Goal: Use online tool/utility: Use online tool/utility

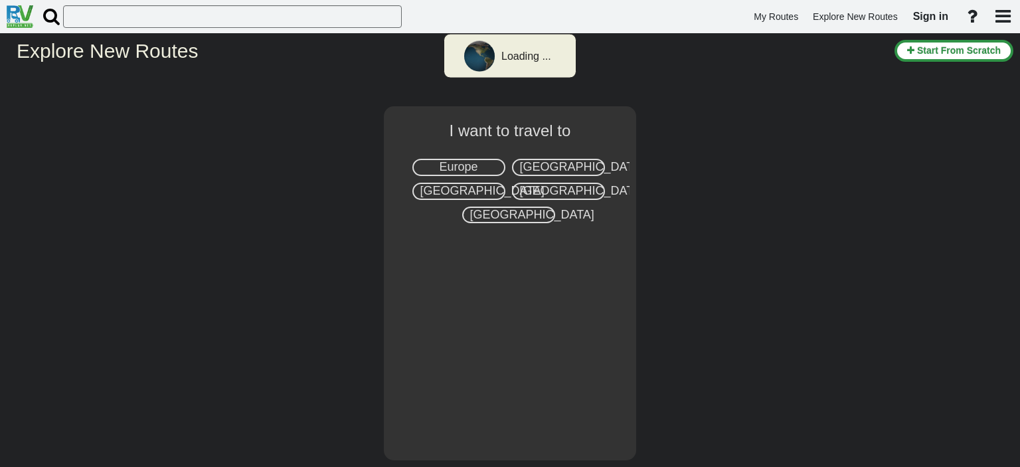
select select "number:2"
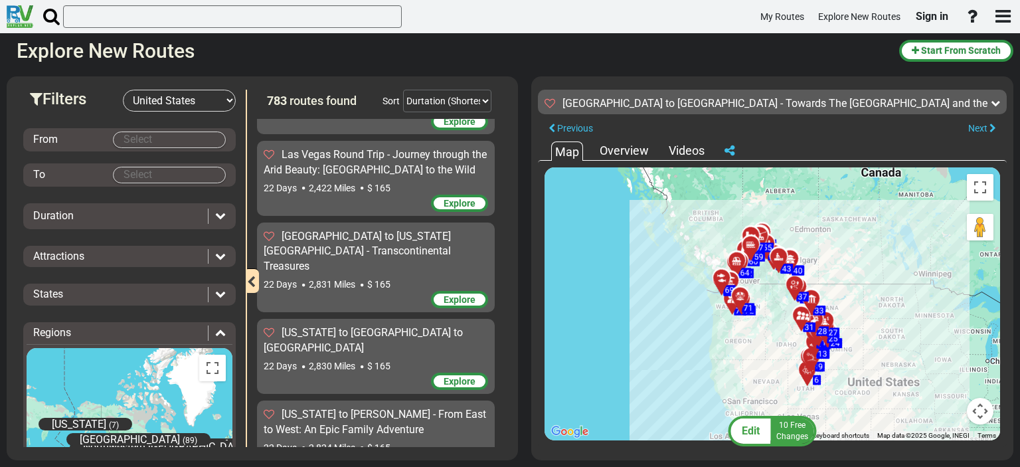
scroll to position [51488, 0]
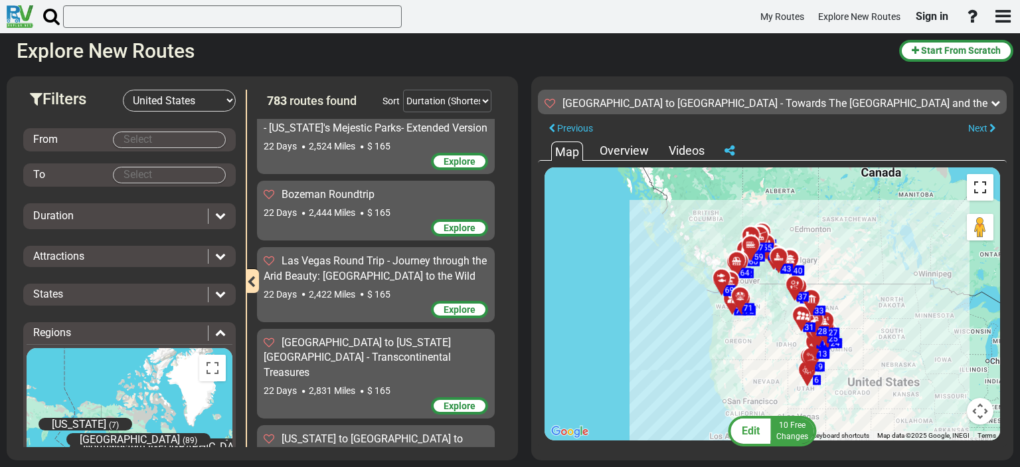
click at [982, 182] on button "Toggle fullscreen view" at bounding box center [980, 187] width 27 height 27
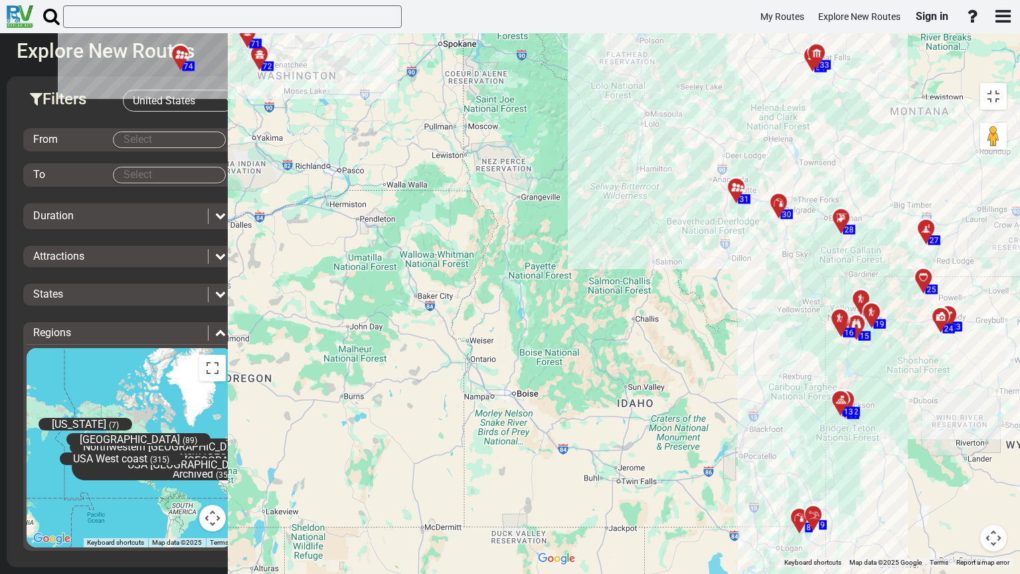
drag, startPoint x: 488, startPoint y: 268, endPoint x: 678, endPoint y: 151, distance: 223.1
click at [678, 151] on div "To activate drag with keyboard, press Alt + Enter. Once in keyboard drag state,…" at bounding box center [772, 321] width 482 height 491
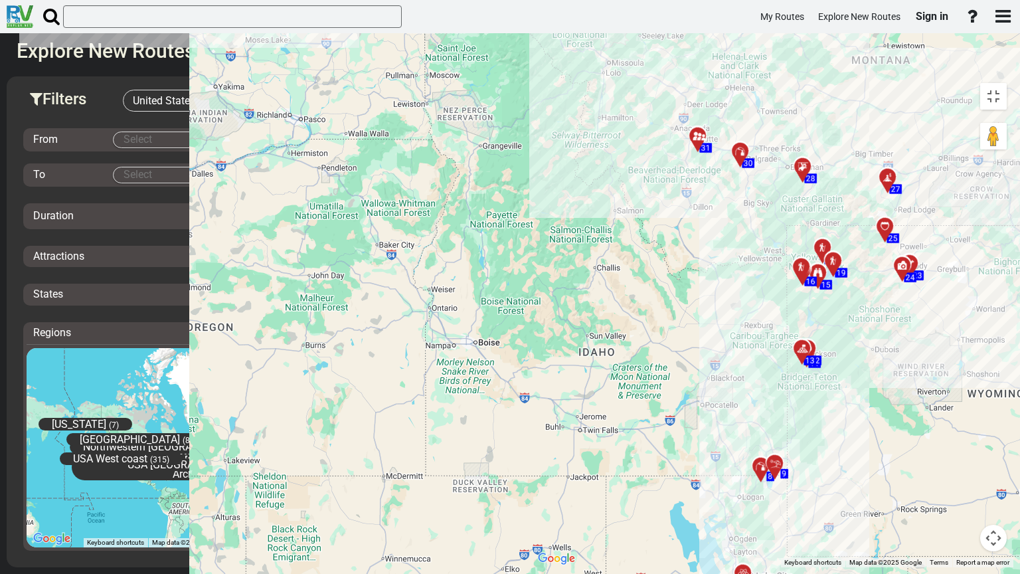
drag, startPoint x: 649, startPoint y: 404, endPoint x: 610, endPoint y: 351, distance: 66.0
click at [610, 351] on div "To activate drag with keyboard, press Alt + Enter. Once in keyboard drag state,…" at bounding box center [772, 321] width 482 height 491
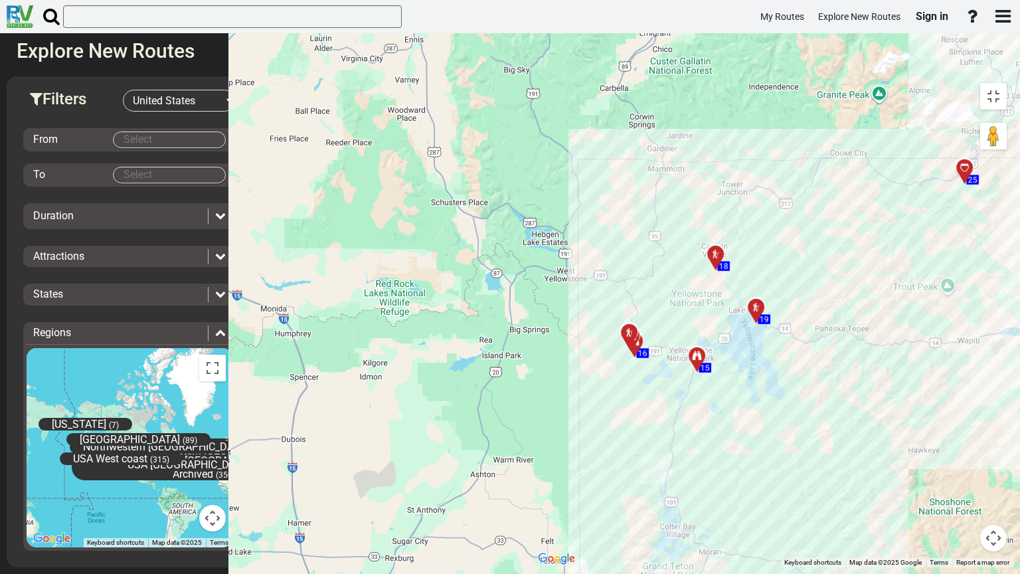
drag, startPoint x: 513, startPoint y: 217, endPoint x: 511, endPoint y: 445, distance: 227.8
click at [531, 445] on div "To activate drag with keyboard, press Alt + Enter. Once in keyboard drag state,…" at bounding box center [772, 321] width 482 height 491
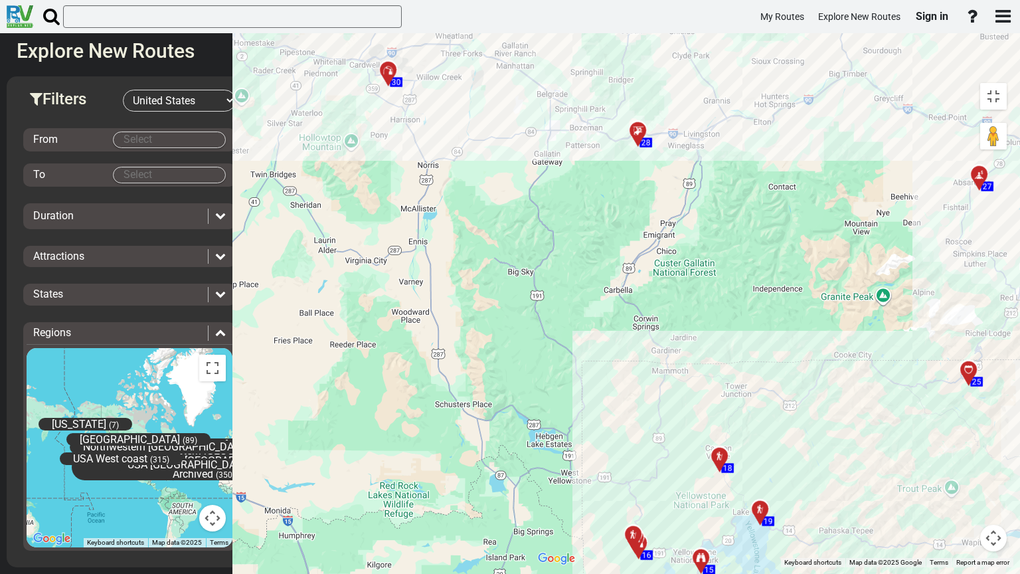
drag, startPoint x: 564, startPoint y: 247, endPoint x: 567, endPoint y: 451, distance: 203.9
click at [567, 451] on div "To activate drag with keyboard, press Alt + Enter. Once in keyboard drag state,…" at bounding box center [772, 321] width 482 height 491
click at [531, 258] on div "To activate drag with keyboard, press Alt + Enter. Once in keyboard drag state,…" at bounding box center [772, 321] width 482 height 491
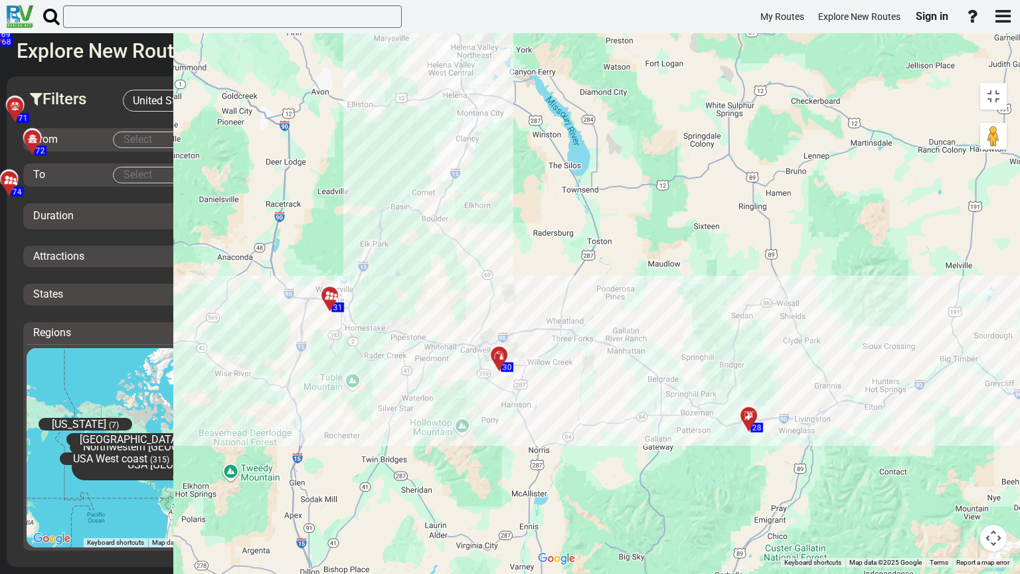
drag, startPoint x: 401, startPoint y: 135, endPoint x: 512, endPoint y: 421, distance: 307.0
click at [531, 421] on div "To activate drag with keyboard, press Alt + Enter. Once in keyboard drag state,…" at bounding box center [772, 321] width 482 height 491
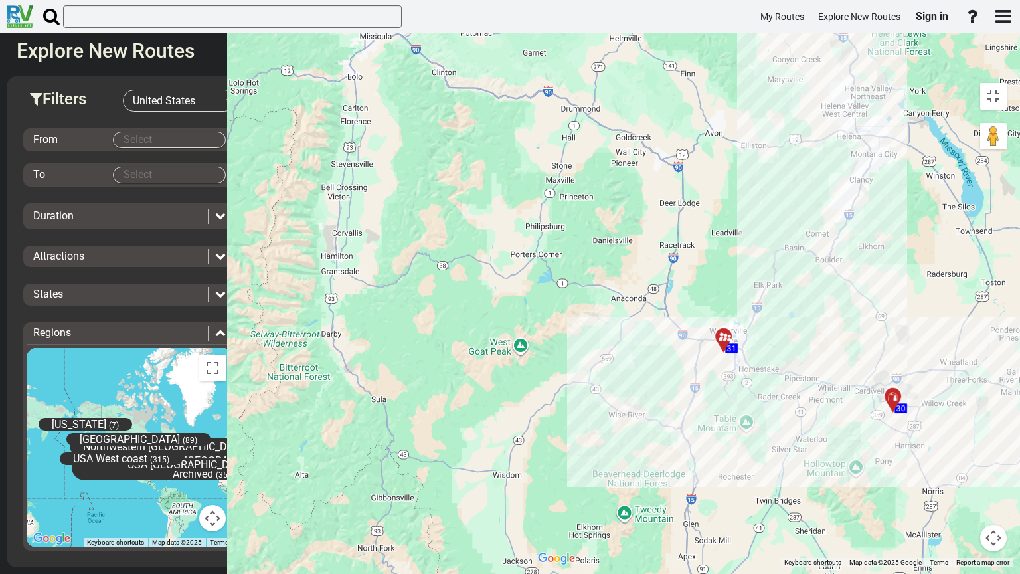
drag, startPoint x: 209, startPoint y: 379, endPoint x: 604, endPoint y: 420, distance: 397.4
click at [604, 420] on div "To activate drag with keyboard, press Alt + Enter. Once in keyboard drag state,…" at bounding box center [772, 321] width 482 height 491
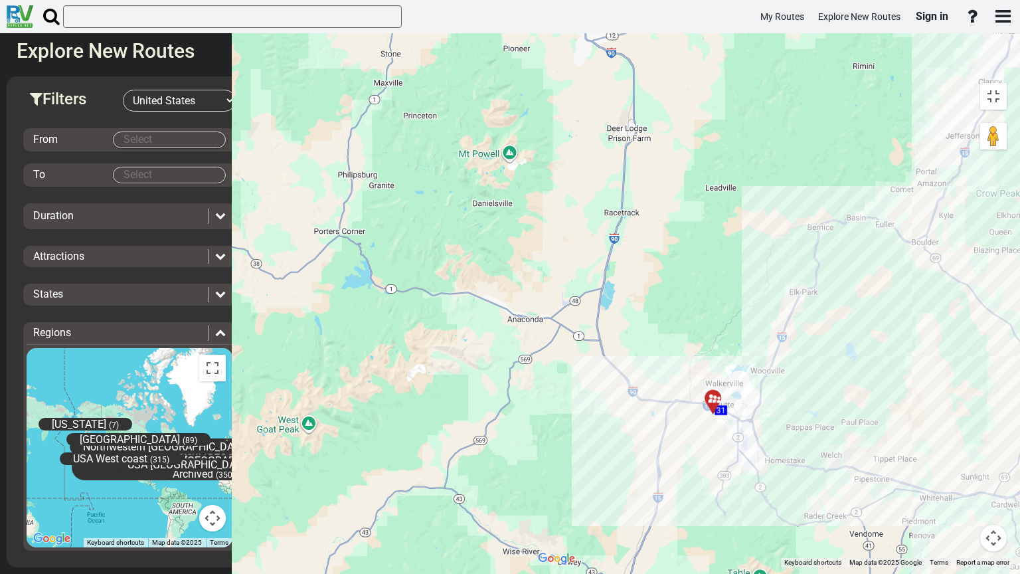
drag, startPoint x: 470, startPoint y: 327, endPoint x: 493, endPoint y: 454, distance: 129.0
click at [531, 454] on div "To activate drag with keyboard, press Alt + Enter. Once in keyboard drag state,…" at bounding box center [772, 321] width 482 height 491
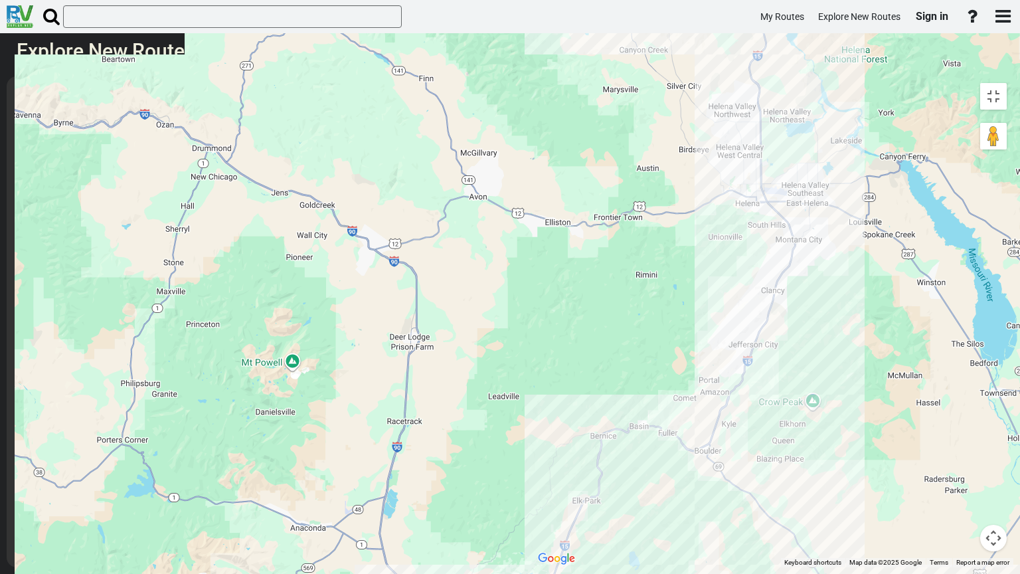
drag, startPoint x: 659, startPoint y: 167, endPoint x: 436, endPoint y: 377, distance: 306.3
click at [531, 377] on div "To activate drag with keyboard, press Alt + Enter. Once in keyboard drag state,…" at bounding box center [772, 321] width 482 height 491
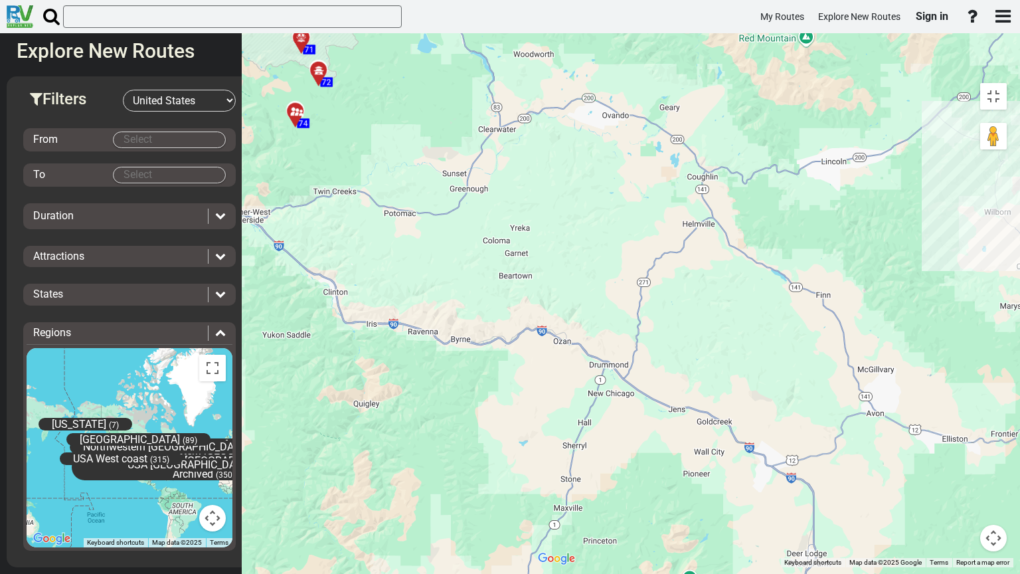
drag, startPoint x: 402, startPoint y: 157, endPoint x: 799, endPoint y: 380, distance: 455.3
click at [799, 380] on div "To activate drag with keyboard, press Alt + Enter. Once in keyboard drag state,…" at bounding box center [772, 321] width 482 height 491
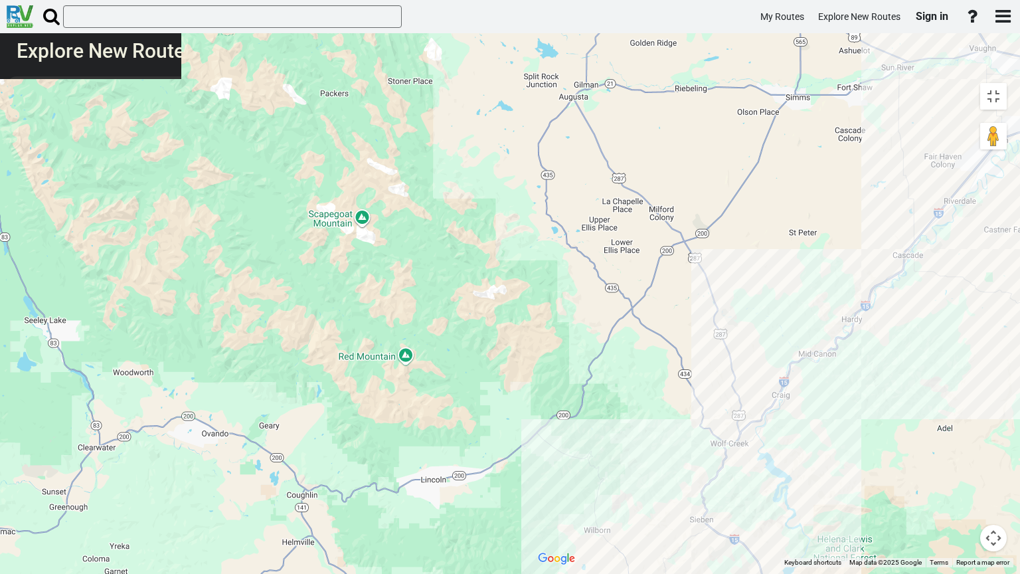
drag, startPoint x: 836, startPoint y: 134, endPoint x: 432, endPoint y: 456, distance: 516.7
click at [531, 456] on div "To activate drag with keyboard, press Alt + Enter. Once in keyboard drag state,…" at bounding box center [772, 321] width 482 height 491
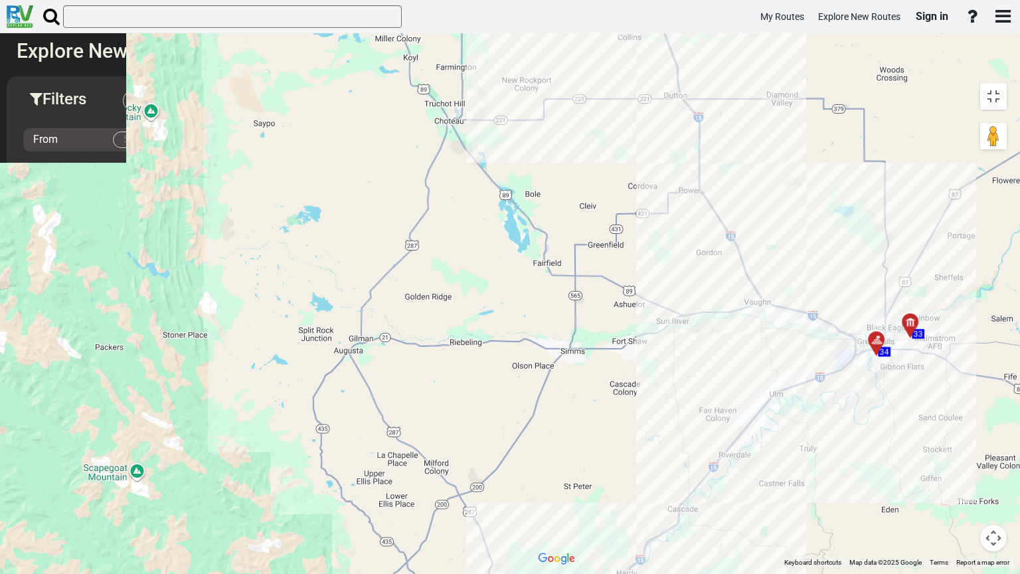
drag, startPoint x: 606, startPoint y: 189, endPoint x: 379, endPoint y: 433, distance: 333.7
click at [531, 444] on div "To activate drag with keyboard, press Alt + Enter. Once in keyboard drag state,…" at bounding box center [772, 321] width 482 height 491
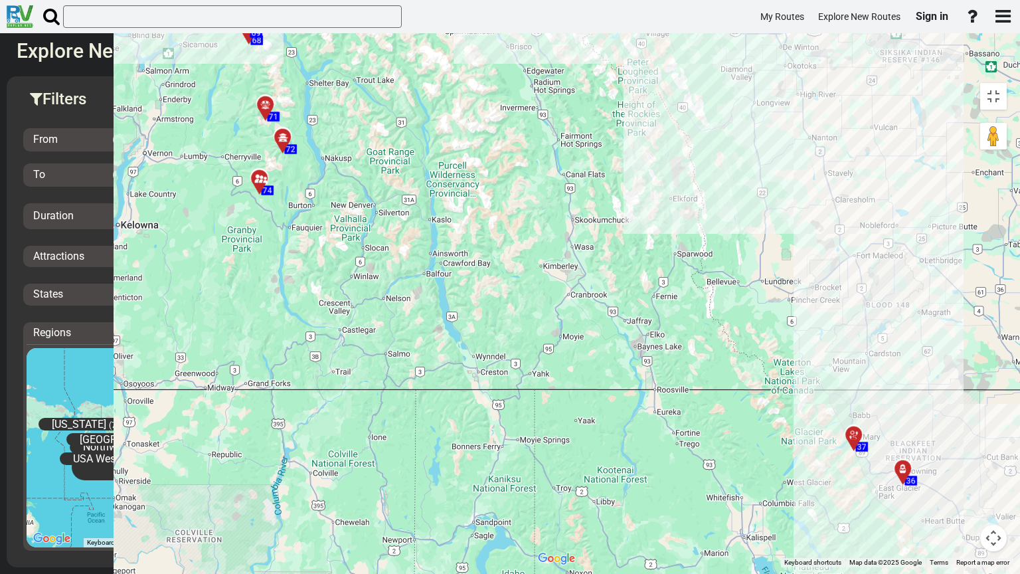
drag, startPoint x: 217, startPoint y: 202, endPoint x: 579, endPoint y: 486, distance: 460.4
click at [579, 466] on div "To activate drag with keyboard, press Alt + Enter. Once in keyboard drag state,…" at bounding box center [772, 321] width 482 height 491
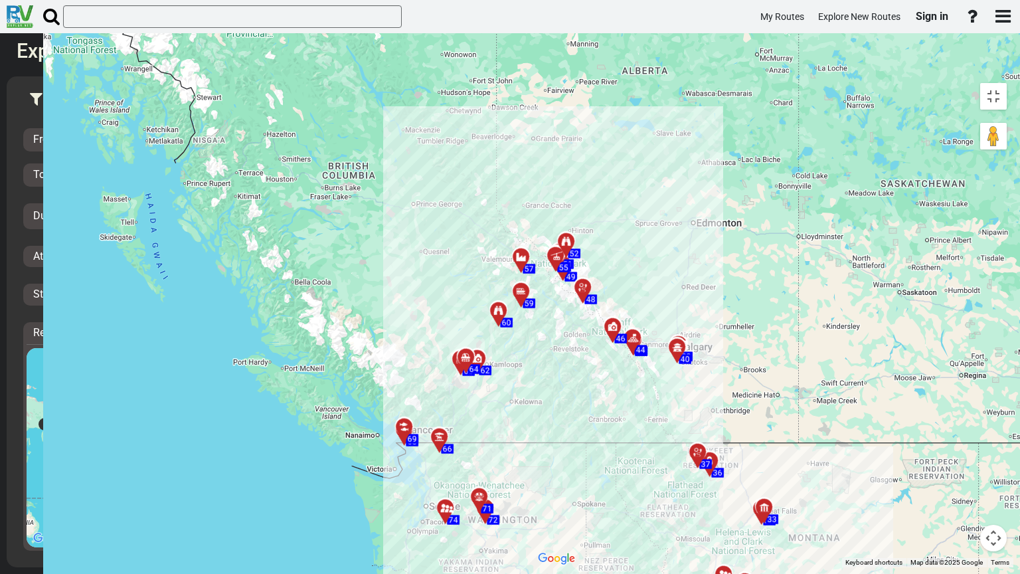
drag, startPoint x: 442, startPoint y: 276, endPoint x: 328, endPoint y: 337, distance: 129.3
click at [531, 337] on div "To activate drag with keyboard, press Alt + Enter. Once in keyboard drag state,…" at bounding box center [772, 321] width 482 height 491
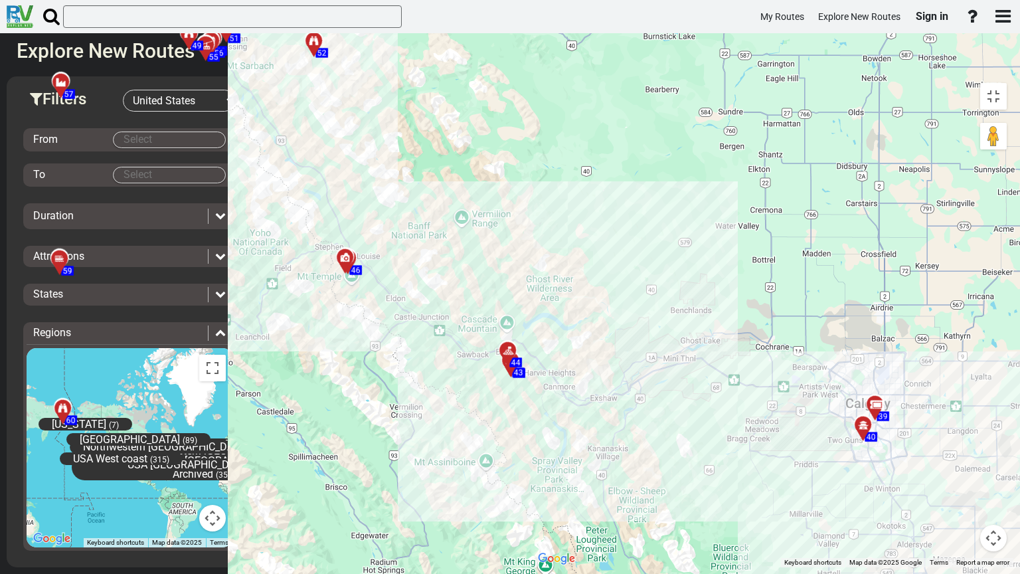
drag, startPoint x: 393, startPoint y: 191, endPoint x: 553, endPoint y: 533, distance: 378.6
click at [553, 466] on div "To activate drag with keyboard, press Alt + Enter. Once in keyboard drag state,…" at bounding box center [772, 321] width 482 height 491
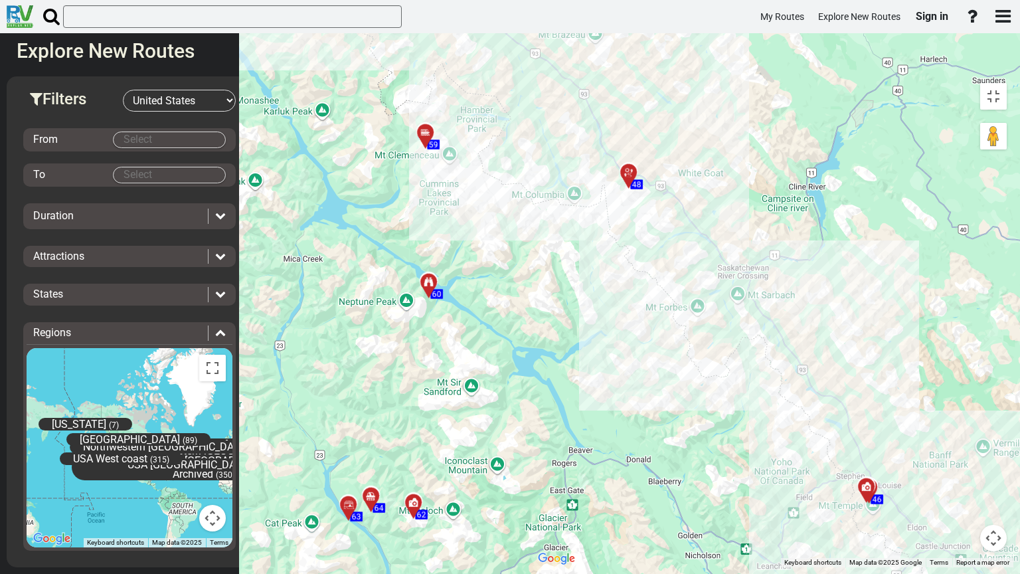
drag, startPoint x: 106, startPoint y: 297, endPoint x: 630, endPoint y: 526, distance: 571.4
click at [630, 466] on div "To activate drag with keyboard, press Alt + Enter. Once in keyboard drag state,…" at bounding box center [772, 321] width 482 height 491
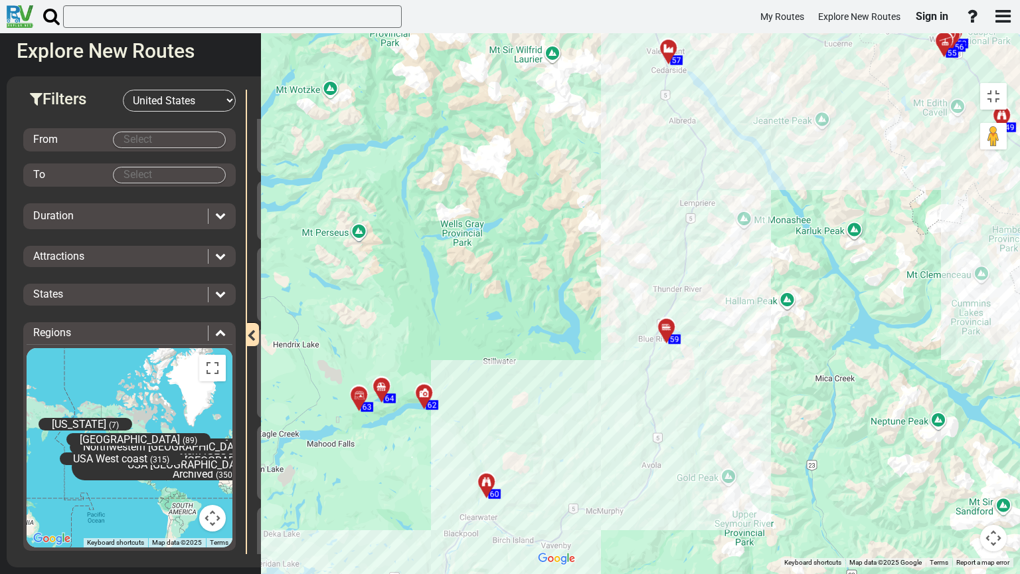
drag, startPoint x: 195, startPoint y: 268, endPoint x: 729, endPoint y: 387, distance: 547.3
click at [729, 387] on div "To activate drag with keyboard, press Alt + Enter. Once in keyboard drag state,…" at bounding box center [772, 321] width 482 height 491
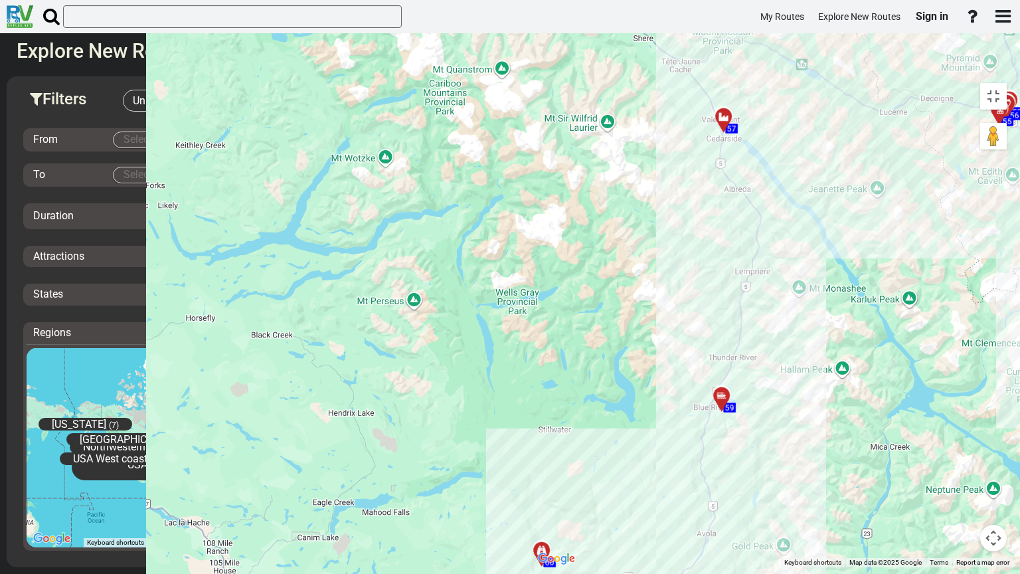
drag, startPoint x: 634, startPoint y: 134, endPoint x: 688, endPoint y: 203, distance: 87.0
click at [688, 203] on div "To activate drag with keyboard, press Alt + Enter. Once in keyboard drag state,…" at bounding box center [772, 321] width 482 height 491
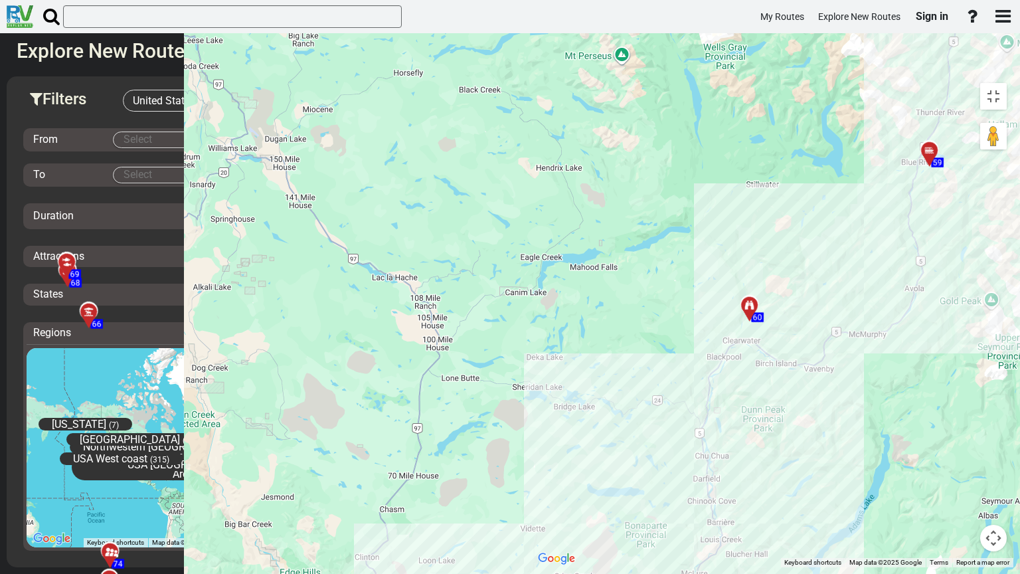
drag, startPoint x: 478, startPoint y: 464, endPoint x: 669, endPoint y: 244, distance: 291.4
click at [669, 244] on div "To activate drag with keyboard, press Alt + Enter. Once in keyboard drag state,…" at bounding box center [772, 321] width 482 height 491
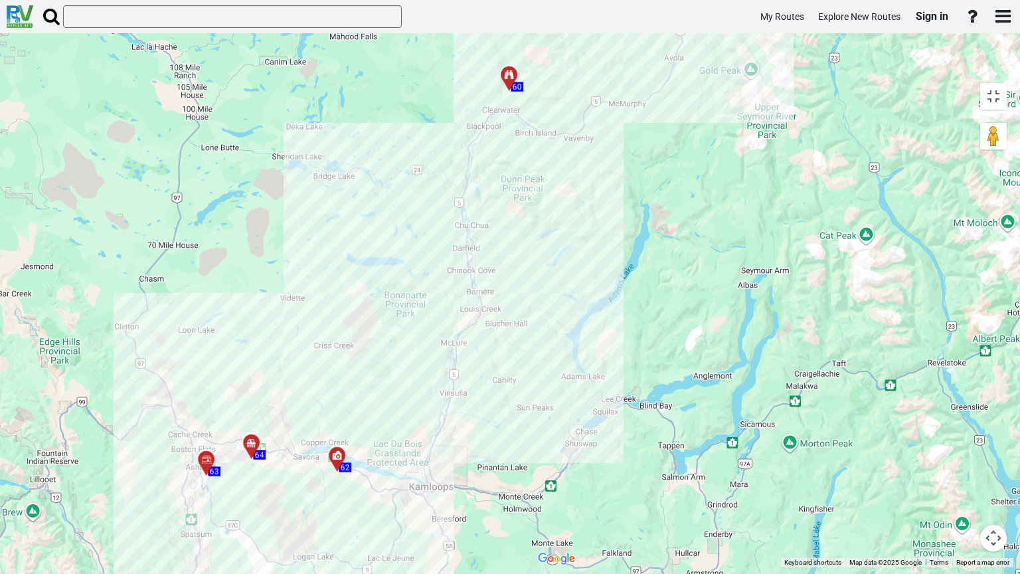
drag, startPoint x: 550, startPoint y: 459, endPoint x: 310, endPoint y: 226, distance: 334.4
click at [531, 226] on div "To activate drag with keyboard, press Alt + Enter. Once in keyboard drag state,…" at bounding box center [772, 321] width 482 height 491
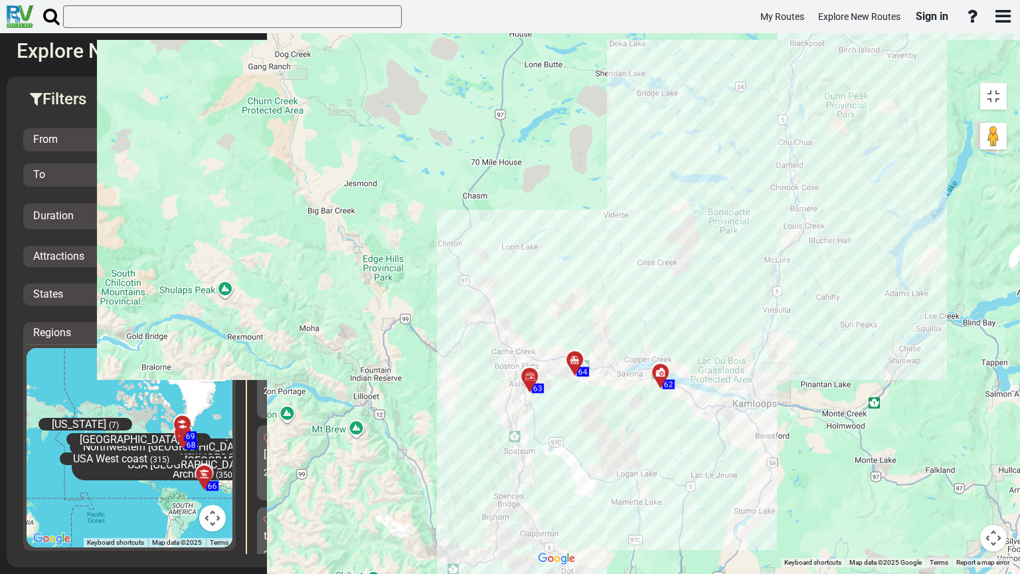
drag, startPoint x: 238, startPoint y: 384, endPoint x: 566, endPoint y: 292, distance: 340.0
click at [566, 292] on div "To activate drag with keyboard, press Alt + Enter. Once in keyboard drag state,…" at bounding box center [772, 321] width 482 height 491
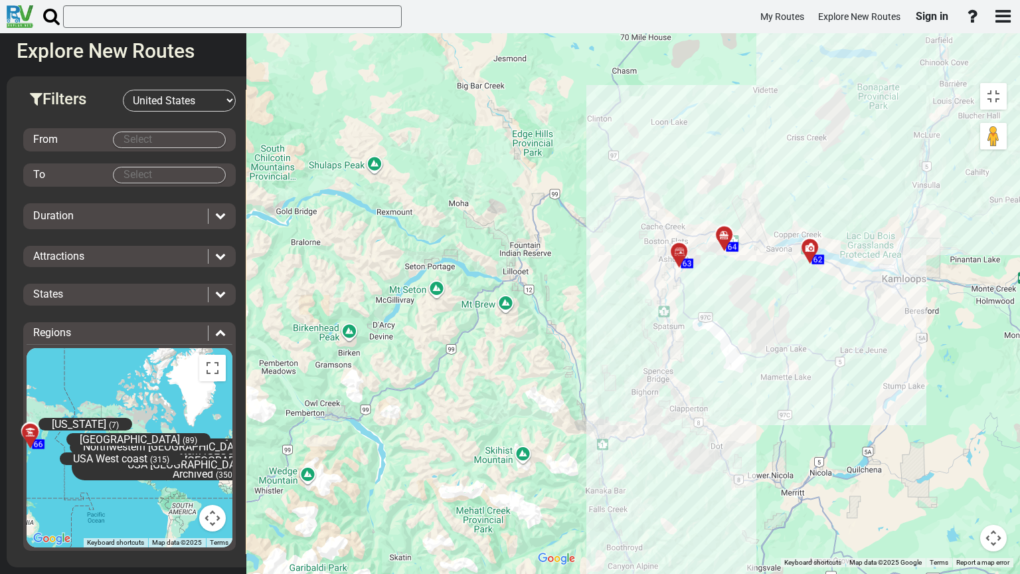
drag, startPoint x: 367, startPoint y: 422, endPoint x: 519, endPoint y: 294, distance: 198.9
click at [531, 294] on div "To activate drag with keyboard, press Alt + Enter. Once in keyboard drag state,…" at bounding box center [772, 321] width 482 height 491
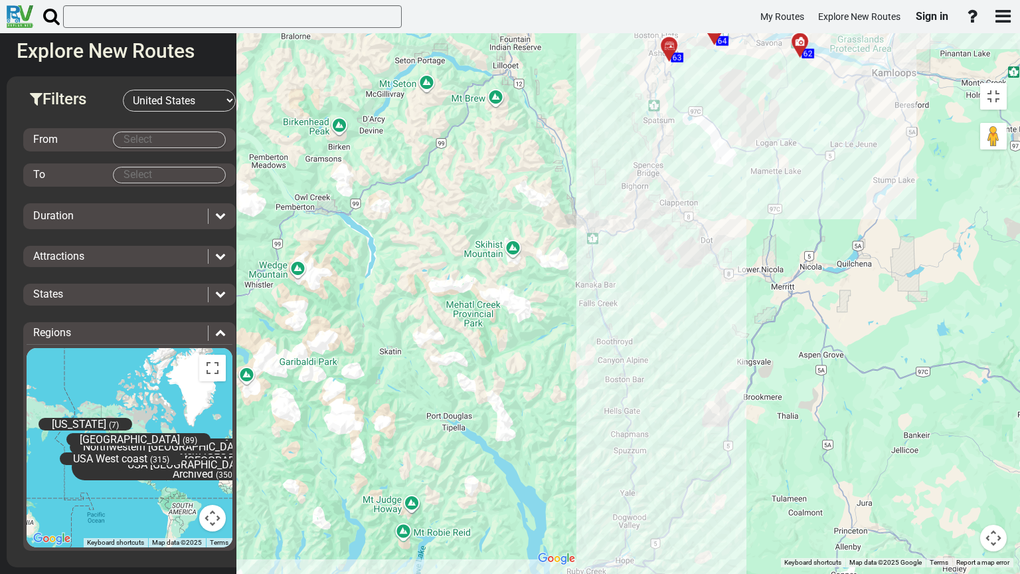
drag, startPoint x: 411, startPoint y: 460, endPoint x: 401, endPoint y: 252, distance: 208.2
click at [531, 252] on div "To activate drag with keyboard, press Alt + Enter. Once in keyboard drag state,…" at bounding box center [772, 321] width 482 height 491
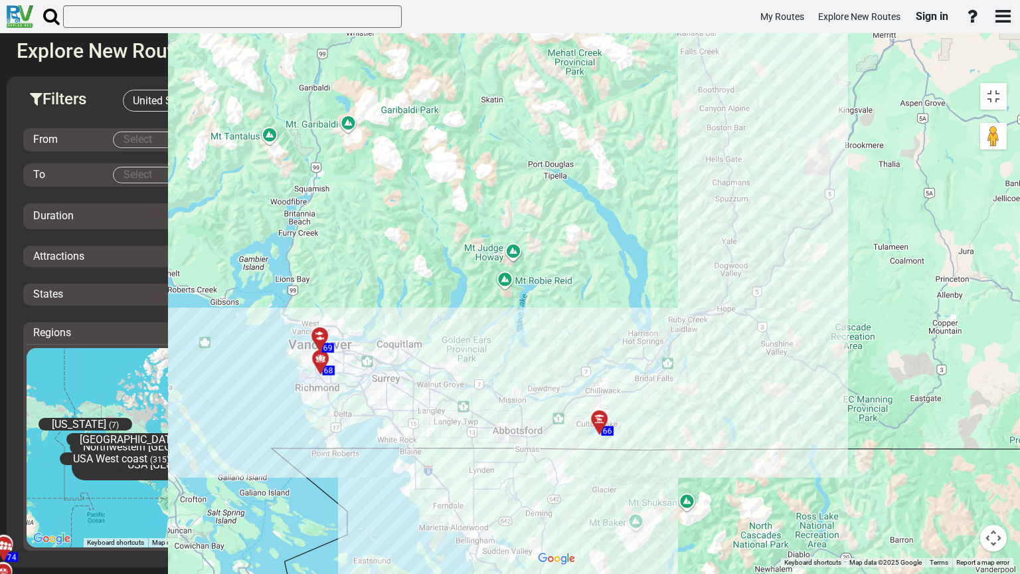
drag, startPoint x: 359, startPoint y: 466, endPoint x: 456, endPoint y: 223, distance: 261.7
click at [531, 223] on div "To activate drag with keyboard, press Alt + Enter. Once in keyboard drag state,…" at bounding box center [772, 321] width 482 height 491
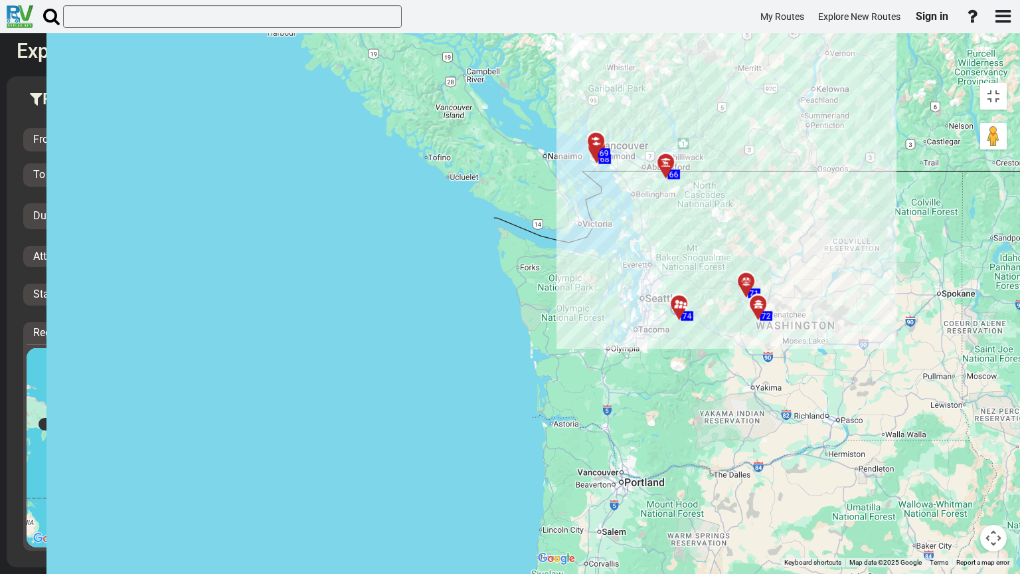
drag, startPoint x: 615, startPoint y: 484, endPoint x: 470, endPoint y: 207, distance: 312.9
click at [531, 207] on div "To activate drag with keyboard, press Alt + Enter. Once in keyboard drag state,…" at bounding box center [772, 321] width 482 height 491
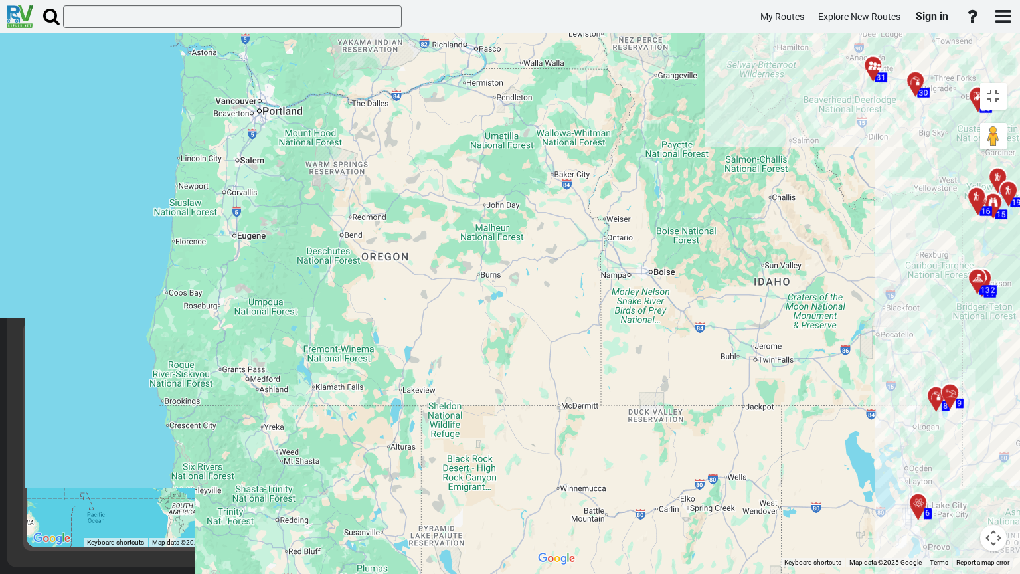
drag, startPoint x: 698, startPoint y: 478, endPoint x: 335, endPoint y: 103, distance: 521.9
click at [531, 103] on div "To activate drag with keyboard, press Alt + Enter. Once in keyboard drag state,…" at bounding box center [772, 321] width 482 height 491
click at [1002, 83] on button "Toggle fullscreen view" at bounding box center [993, 96] width 27 height 27
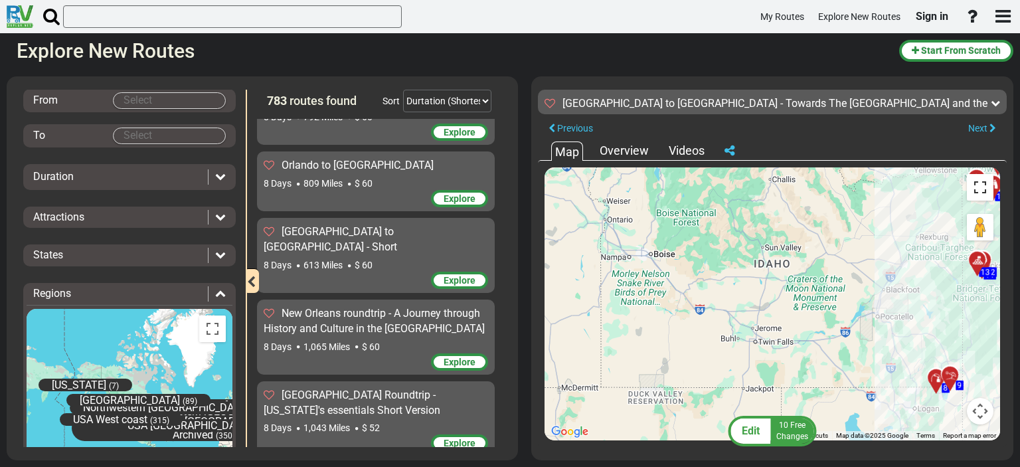
scroll to position [3236, 0]
